Goal: Transaction & Acquisition: Purchase product/service

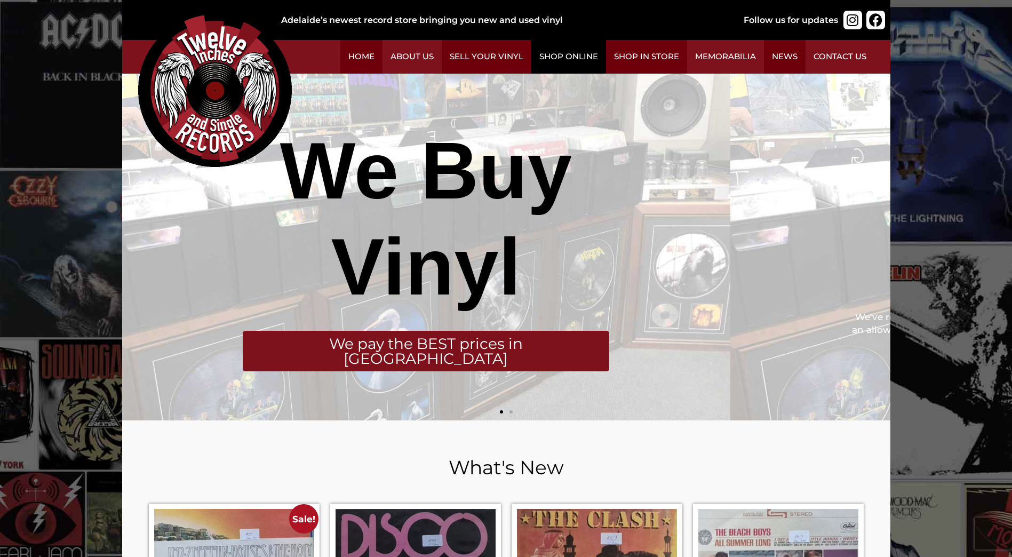
click at [606, 63] on link "Shop Online" at bounding box center [568, 57] width 75 height 34
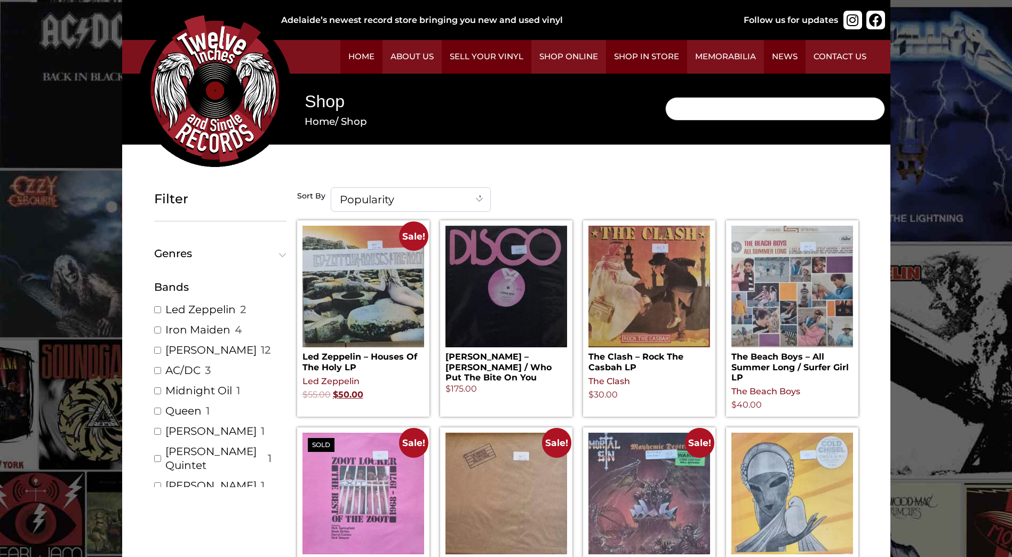
click at [665, 121] on input "Search" at bounding box center [775, 108] width 220 height 23
type input "matt corby"
